Goal: Check status: Check status

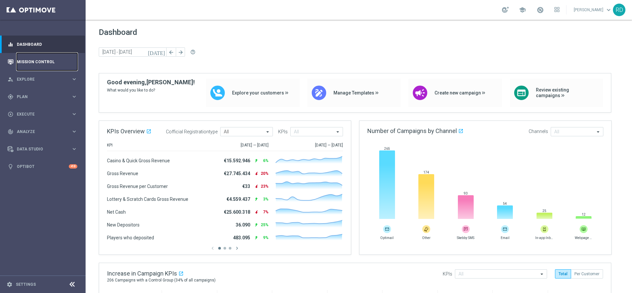
click at [18, 58] on link "Mission Control" at bounding box center [47, 61] width 61 height 17
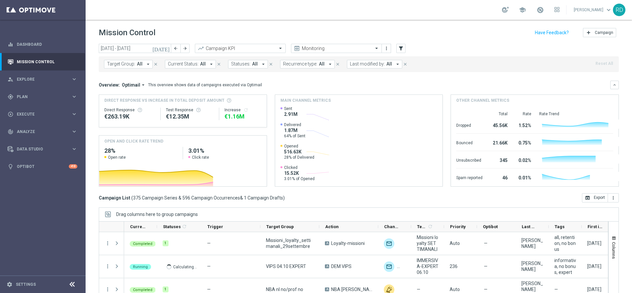
click at [168, 51] on icon "[DATE]" at bounding box center [161, 48] width 18 height 6
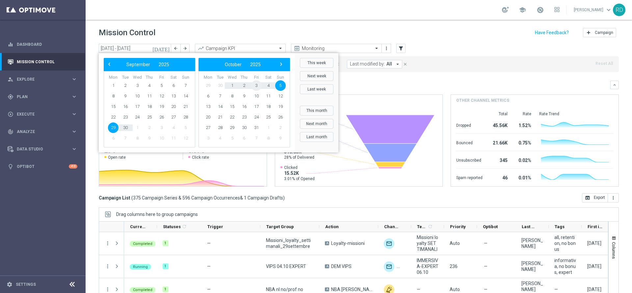
click at [255, 86] on span "3" at bounding box center [256, 85] width 11 height 11
click at [186, 86] on span "5" at bounding box center [185, 85] width 11 height 11
type input "[DATE] - [DATE]"
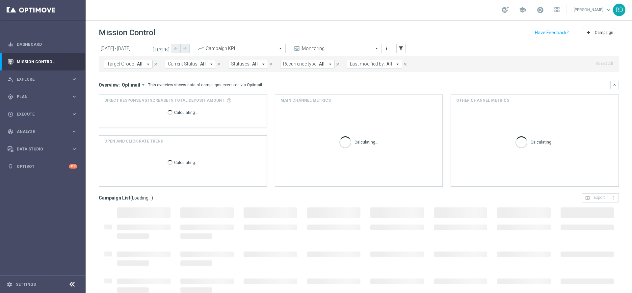
click at [387, 66] on span "All" at bounding box center [390, 64] width 6 height 6
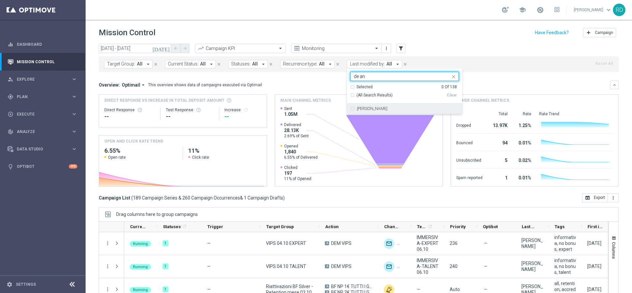
click at [357, 110] on label "[PERSON_NAME]" at bounding box center [372, 109] width 31 height 4
type input "de an"
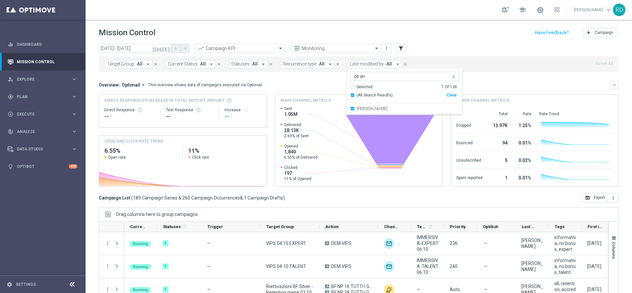
click at [457, 28] on div "Mission Control add Campaign" at bounding box center [359, 32] width 520 height 13
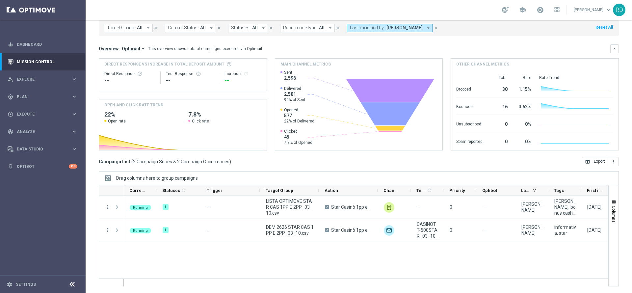
scroll to position [0, 79]
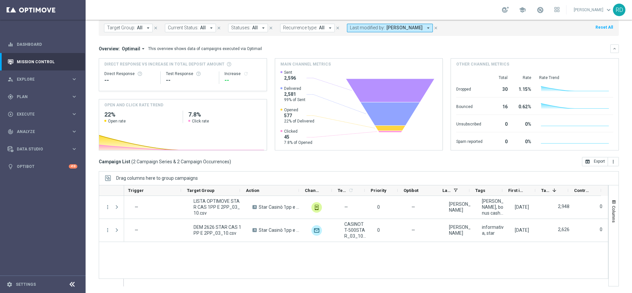
drag, startPoint x: 446, startPoint y: 286, endPoint x: 631, endPoint y: 309, distance: 187.1
click at [631, 293] on html "equalizer Dashboard Mission Control" at bounding box center [316, 146] width 632 height 293
click at [613, 50] on div "[DATE] [DATE] - [DATE] arrow_back arrow_forward Campaign KPI trending_up Monito…" at bounding box center [359, 129] width 547 height 243
click at [612, 50] on icon "keyboard_arrow_down" at bounding box center [614, 48] width 5 height 5
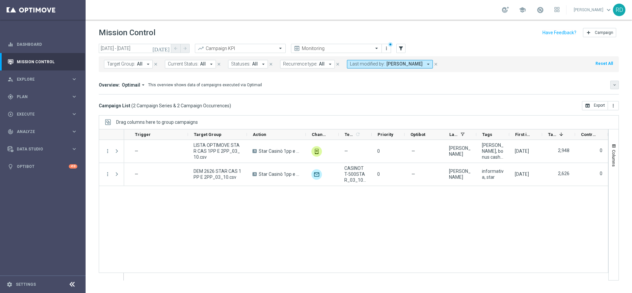
scroll to position [0, 72]
